Goal: Task Accomplishment & Management: Manage account settings

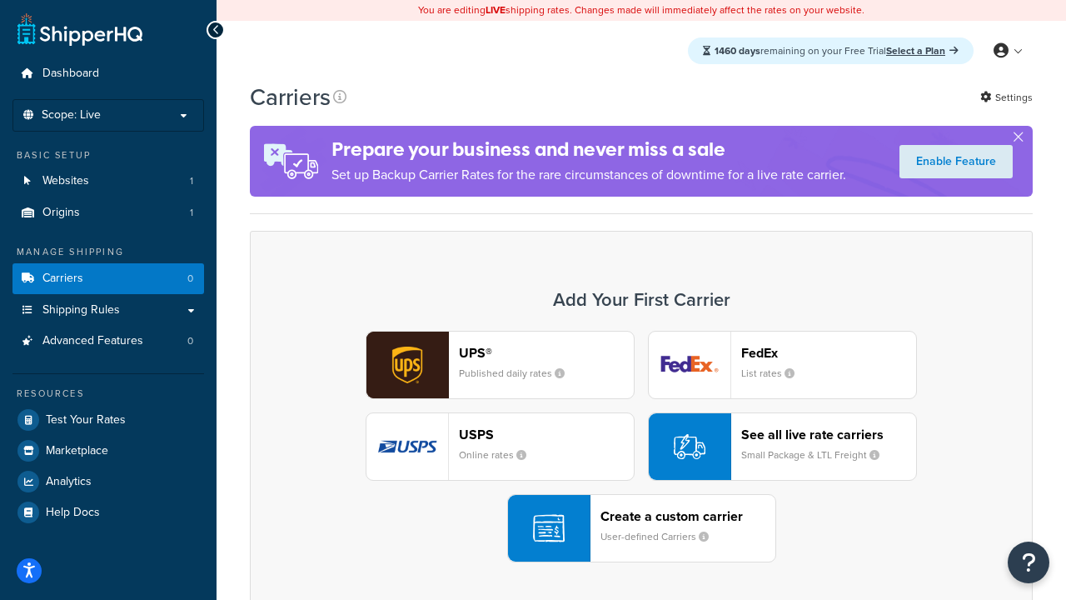
click at [641, 446] on div "UPS® Published daily rates FedEx List rates USPS Online rates See all live rate…" at bounding box center [641, 447] width 748 height 232
click at [829, 352] on header "FedEx" at bounding box center [828, 353] width 175 height 16
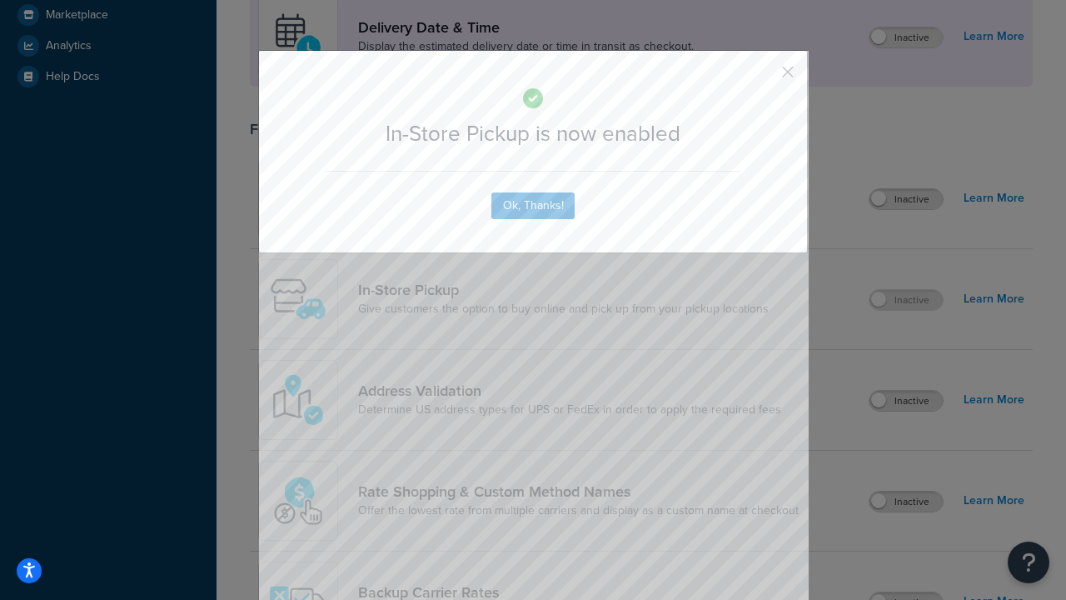
scroll to position [467, 0]
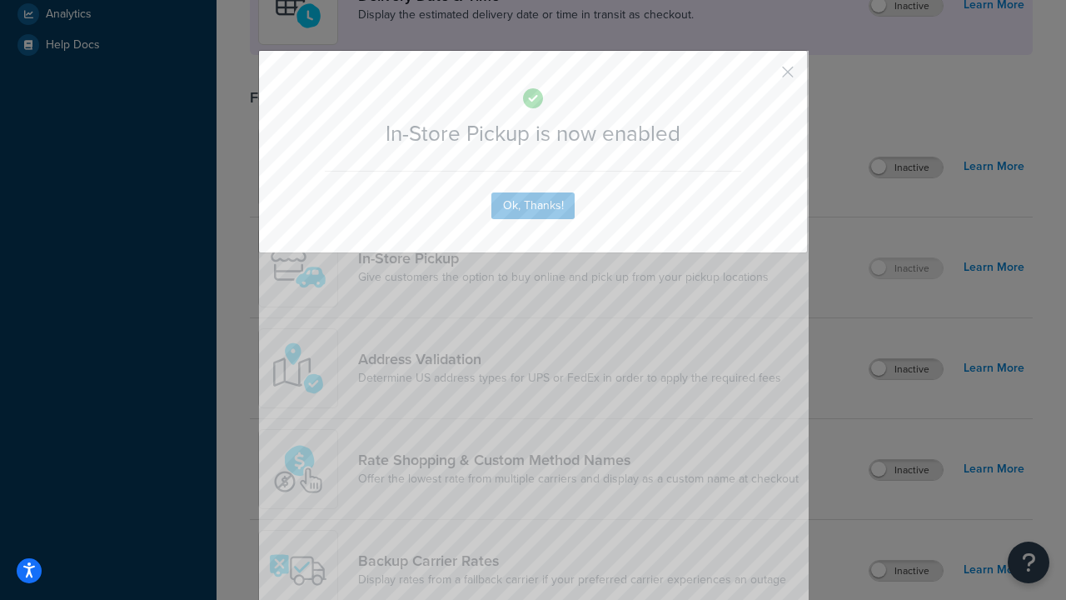
click at [763, 77] on button "button" at bounding box center [763, 78] width 4 height 4
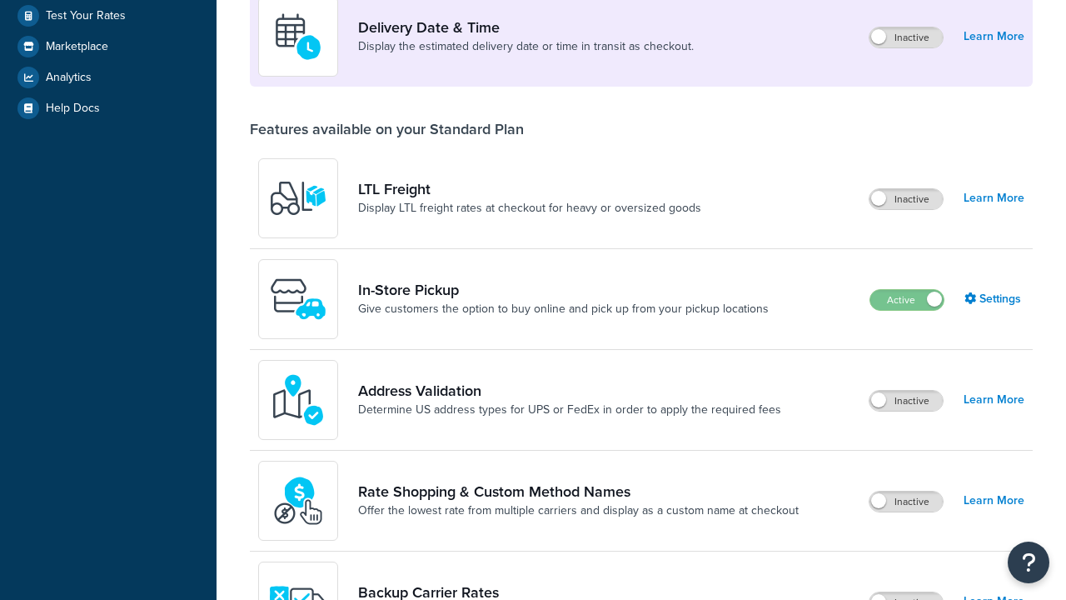
scroll to position [404, 0]
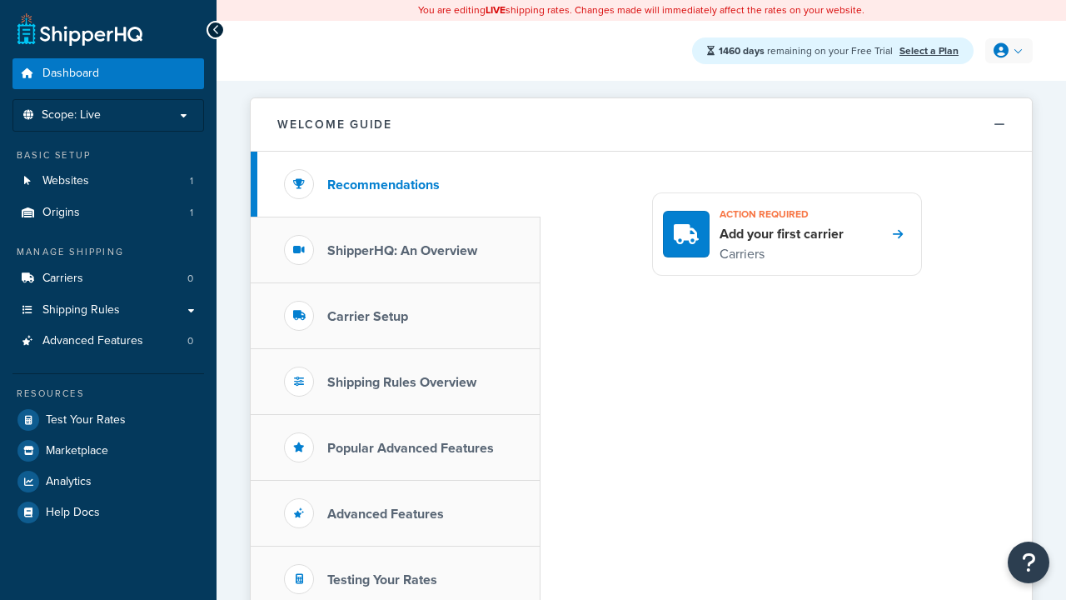
click at [1007, 51] on icon at bounding box center [1001, 50] width 15 height 15
click at [0, 0] on span "My Profile" at bounding box center [0, 0] width 0 height 0
